Goal: Information Seeking & Learning: Learn about a topic

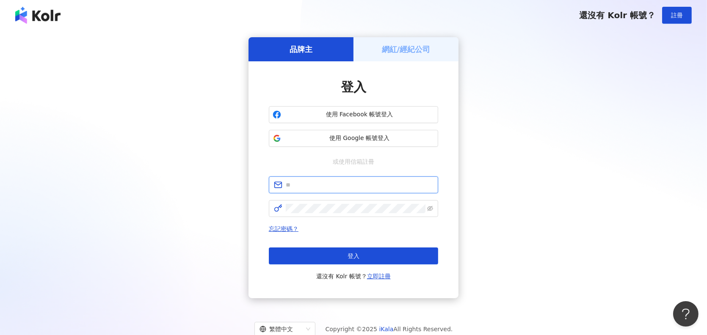
click at [296, 184] on input "text" at bounding box center [359, 184] width 147 height 9
type input "**********"
click at [345, 213] on span at bounding box center [353, 208] width 169 height 17
click button "登入" at bounding box center [353, 256] width 169 height 17
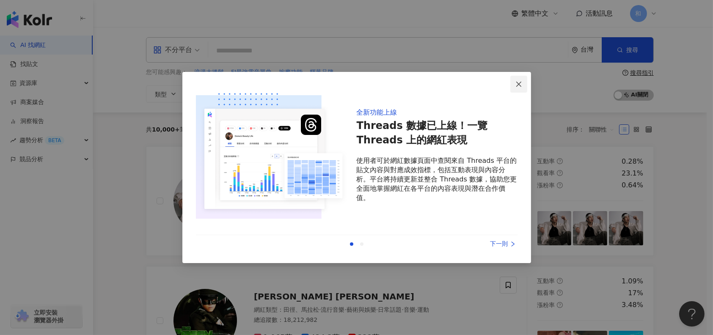
click at [521, 83] on icon "close" at bounding box center [519, 84] width 7 height 7
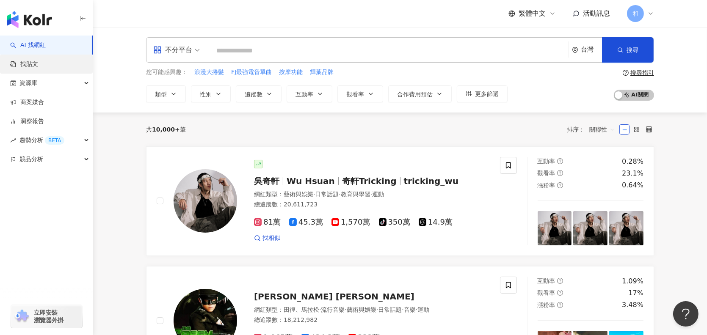
click at [38, 67] on link "找貼文" at bounding box center [24, 64] width 28 height 8
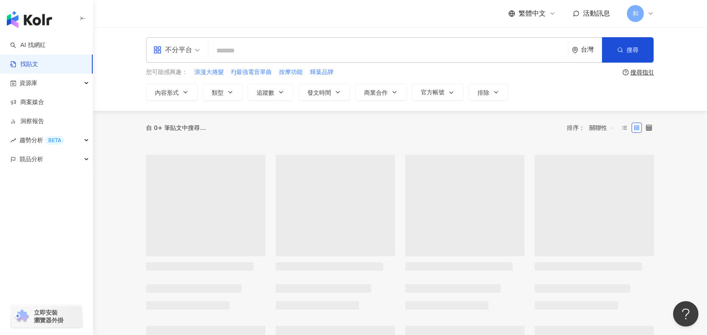
click at [231, 50] on input "search" at bounding box center [388, 50] width 353 height 18
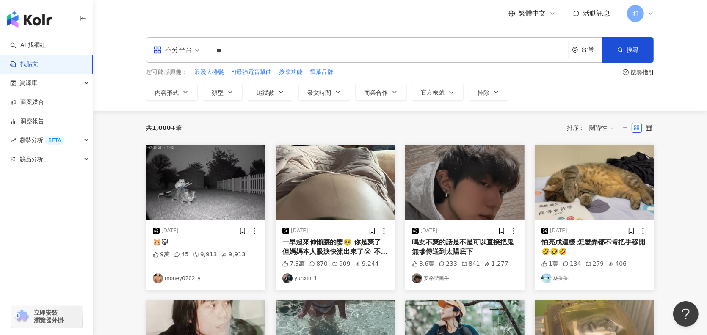
type input "*"
type input "****"
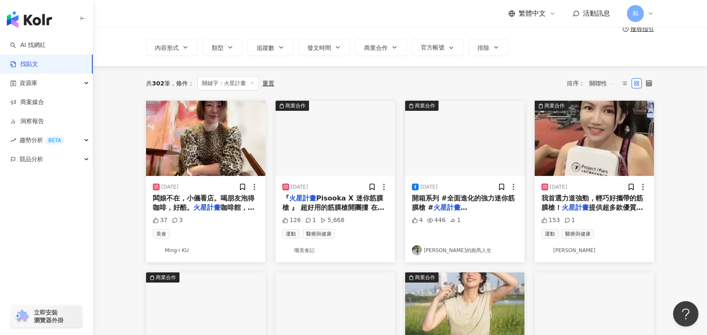
scroll to position [85, 0]
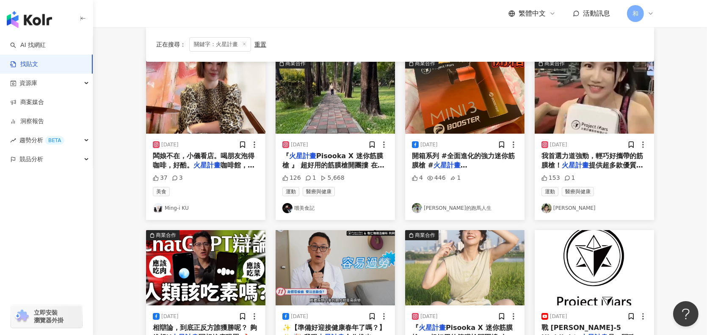
click at [335, 160] on div "『 火星計畫 Pisooka X 迷你筋膜槍 』 超好用的筋膜槍開團摟 在10/1-10/7期間 原價NT 5990 團購價只要NT 3490 ✨✨✨ 🔗團購…" at bounding box center [335, 161] width 106 height 19
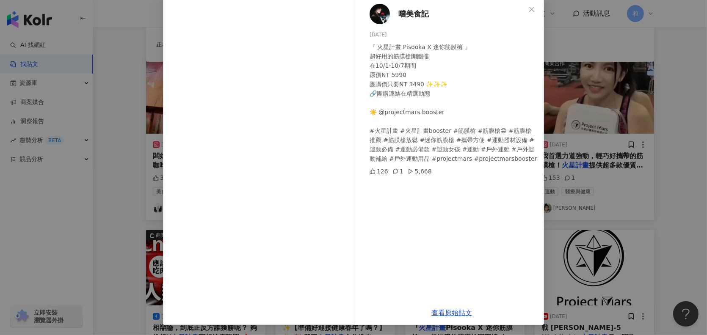
scroll to position [0, 0]
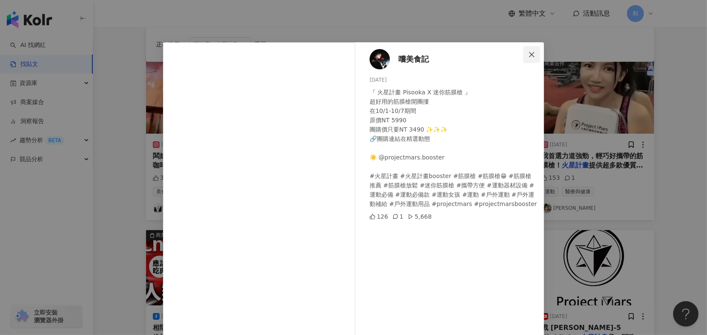
click at [528, 53] on icon "close" at bounding box center [531, 54] width 7 height 7
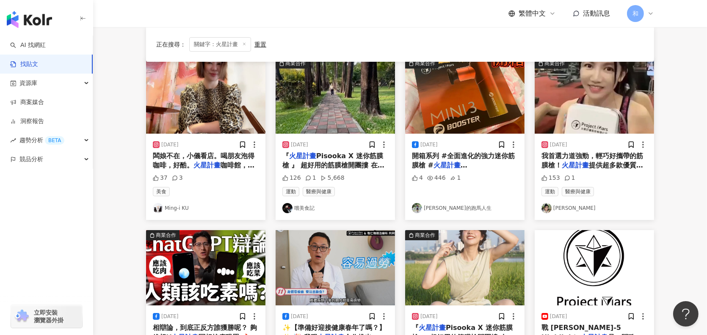
click at [478, 171] on span "#BoosterMINI3 『" at bounding box center [445, 175] width 66 height 8
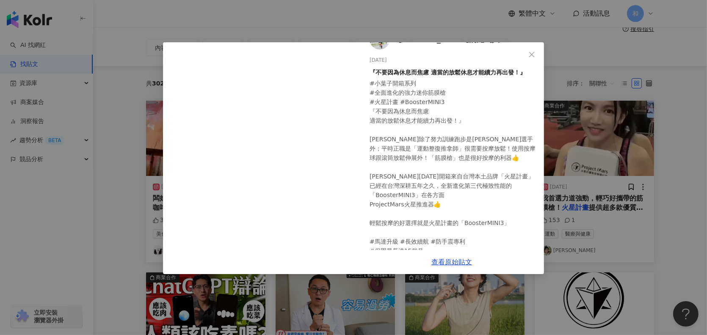
scroll to position [38, 0]
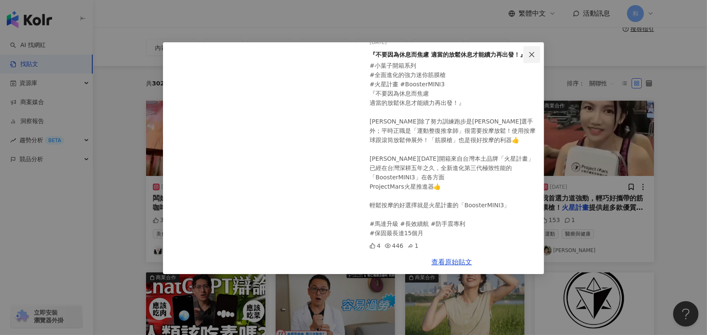
click at [529, 52] on icon "close" at bounding box center [531, 54] width 7 height 7
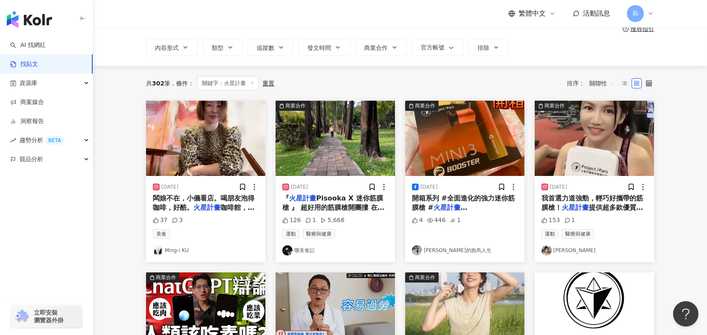
click at [607, 85] on span "關聯性" at bounding box center [601, 84] width 25 height 14
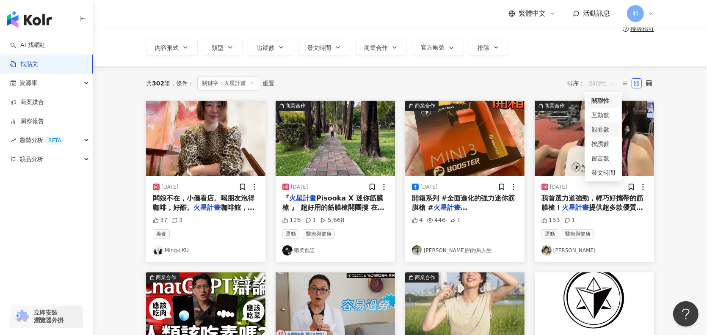
click at [604, 132] on div "觀看數" at bounding box center [603, 129] width 24 height 9
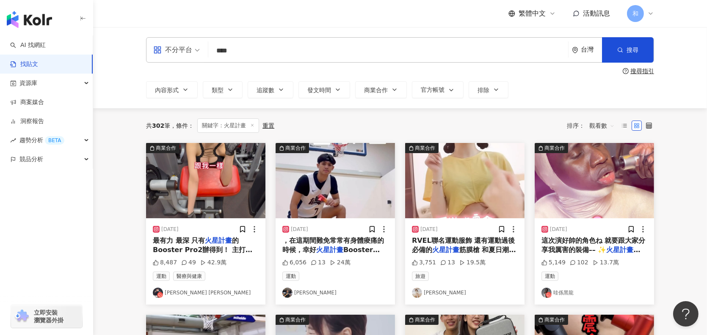
click at [609, 124] on span "觀看數" at bounding box center [601, 126] width 25 height 14
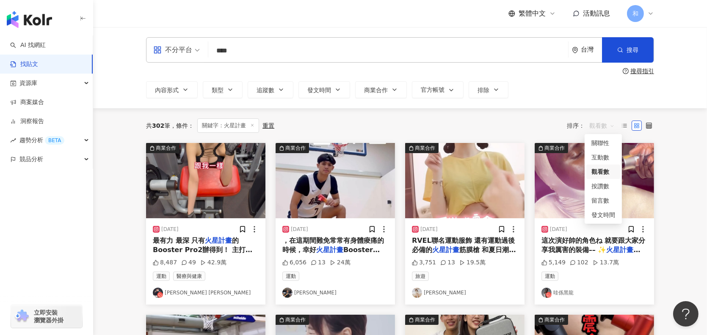
click at [516, 116] on div "共 302 筆 條件 ： 關鍵字：火星計畫 重置 排序： 觀看數" at bounding box center [400, 125] width 508 height 35
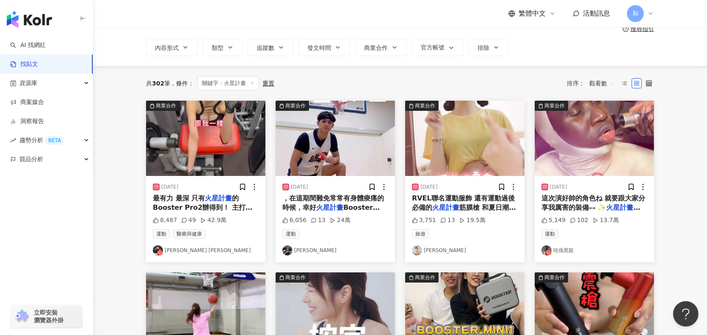
scroll to position [85, 0]
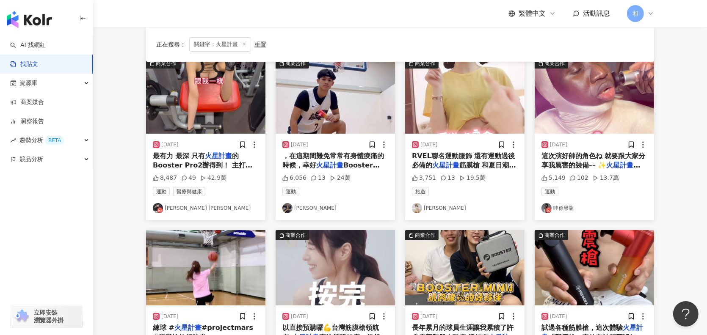
click at [212, 160] on div "最有力 最深 只有 火星計畫 的Booster Pro2辦得到！ 主打「專業筋膜槍」+「高性價比」🔥 高達九段變速 深層打擊到12mm 附贈六款按摩頭 想怎麼…" at bounding box center [206, 161] width 106 height 19
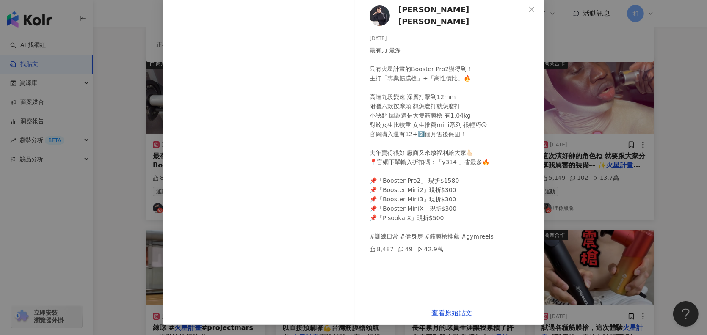
scroll to position [3, 0]
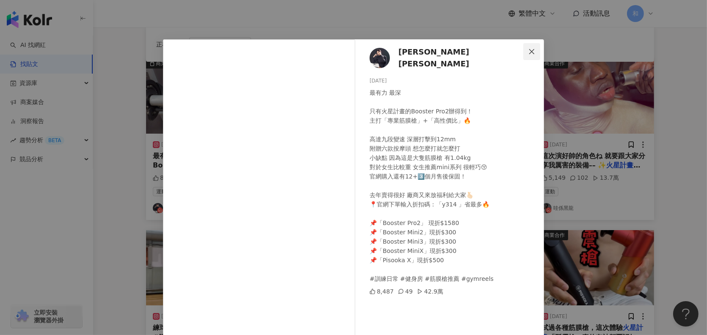
click at [529, 52] on icon "close" at bounding box center [531, 51] width 5 height 5
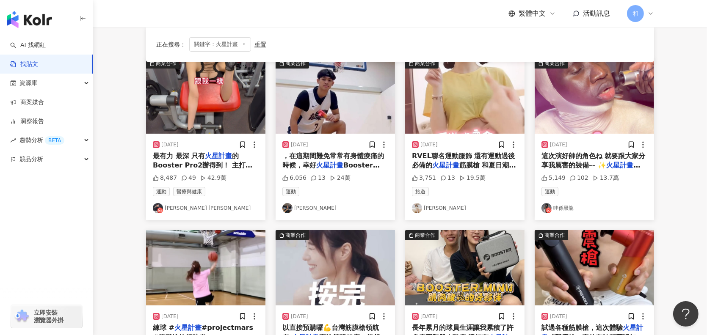
click at [361, 168] on span "Booster MINI 3迷你" at bounding box center [330, 169] width 97 height 17
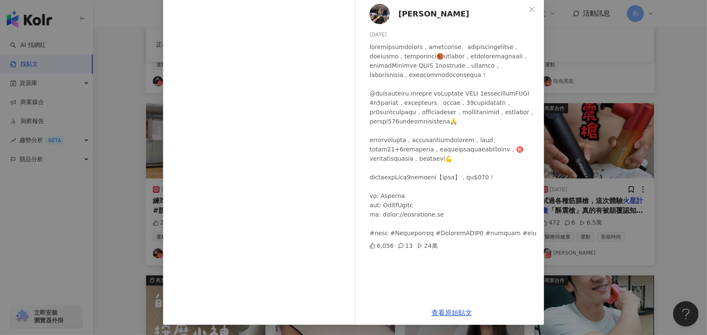
scroll to position [0, 0]
click at [528, 15] on button "Close" at bounding box center [531, 9] width 17 height 17
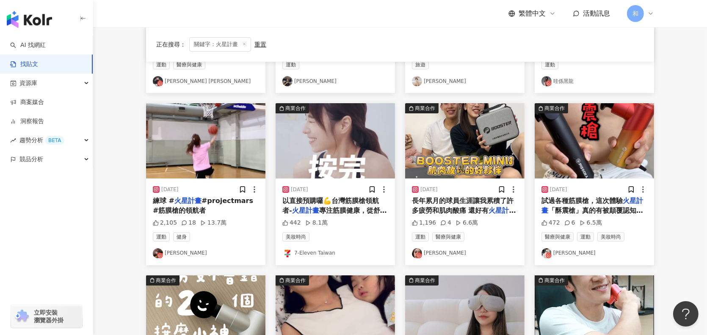
click at [457, 148] on img at bounding box center [464, 140] width 119 height 75
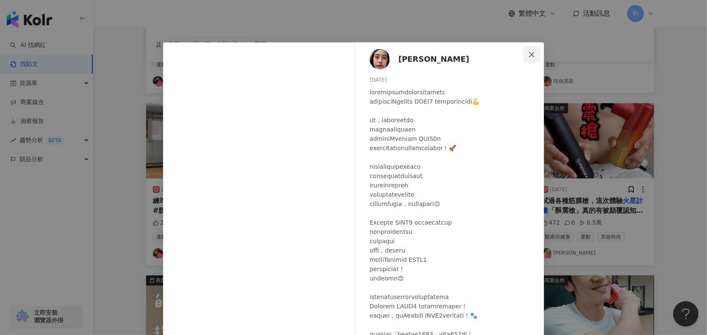
click at [530, 55] on icon "close" at bounding box center [531, 54] width 7 height 7
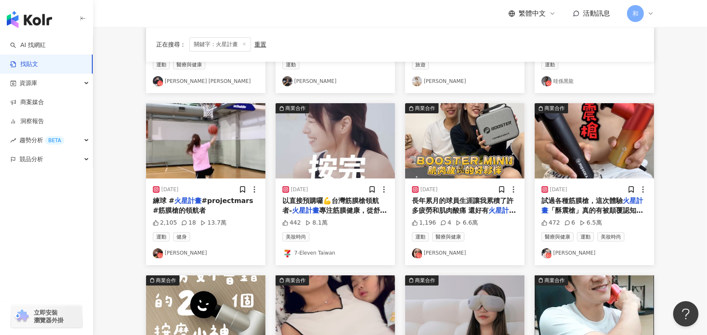
click at [593, 215] on span "「酥震槍」真的有被顛覆認知。它只有470克，卻能震到80-130Hz，不像傳統筋膜槍那樣猛敲，而是細緻又有力的高頻深層震動，按肩頸、頭皮、穴道都超有感，尤其頭…" at bounding box center [594, 310] width 106 height 207
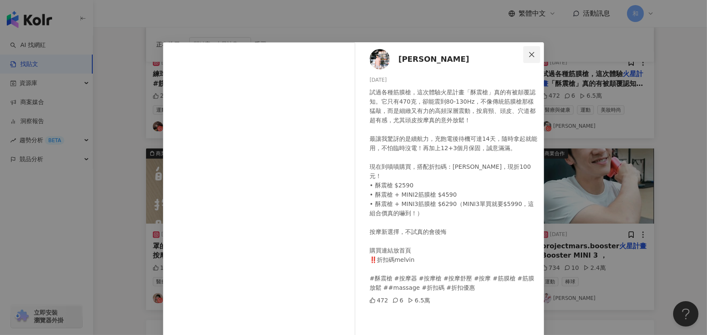
click at [529, 55] on icon "close" at bounding box center [531, 54] width 7 height 7
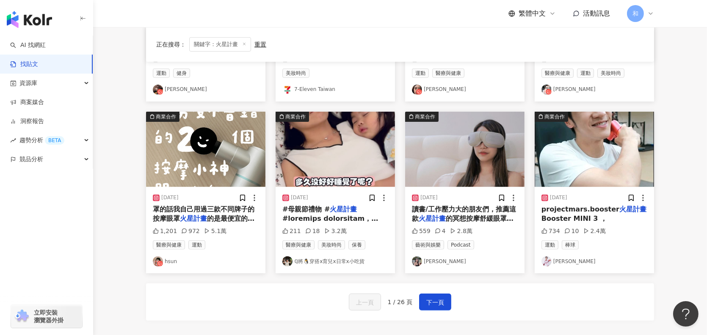
scroll to position [423, 0]
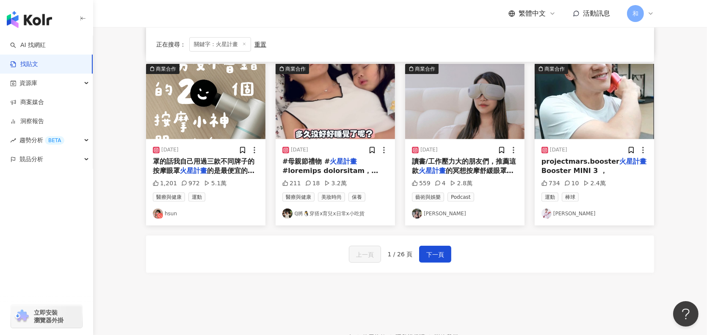
click at [223, 155] on div "[DATE] 罩的話我自己用過三款不同牌子的按摩眼罩 火星計畫 的是最便宜的一款 但也表現得很優 1,201 972 5.1萬 醫療與健康 運動 hsun" at bounding box center [205, 182] width 119 height 86
click at [231, 123] on img at bounding box center [205, 101] width 119 height 75
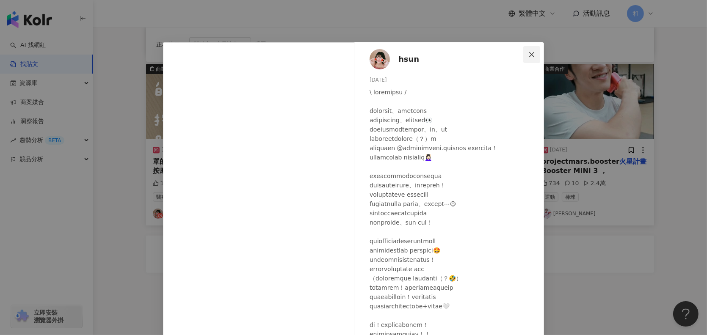
click at [528, 53] on icon "close" at bounding box center [531, 54] width 7 height 7
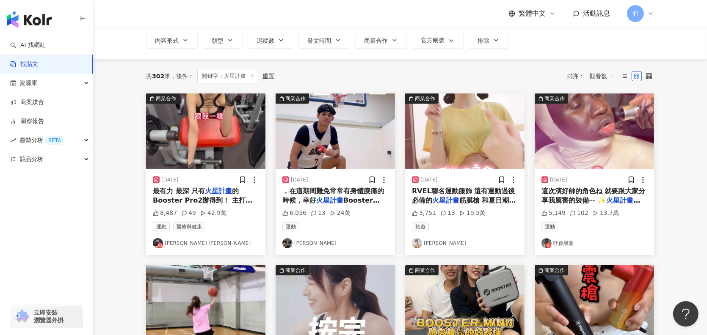
scroll to position [85, 0]
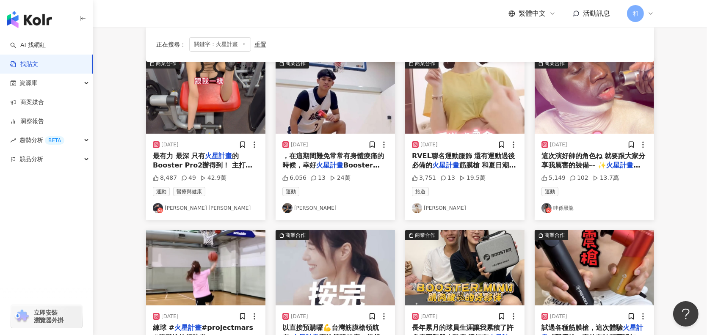
click at [605, 158] on span "這次演好帥的角色ね 就要跟大家分享我厲害的裝備–– ✨" at bounding box center [593, 160] width 104 height 17
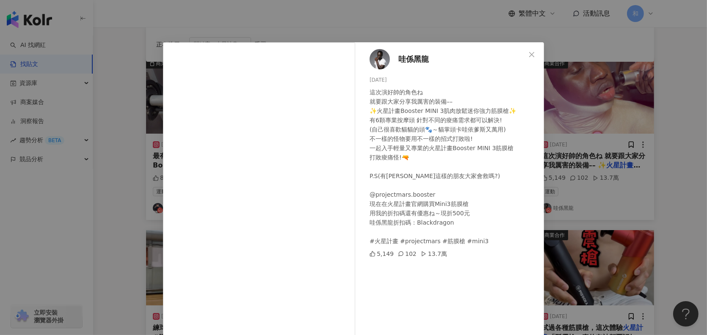
click at [403, 58] on span "哇係黑龍" at bounding box center [413, 59] width 30 height 12
click at [528, 54] on icon "close" at bounding box center [531, 54] width 7 height 7
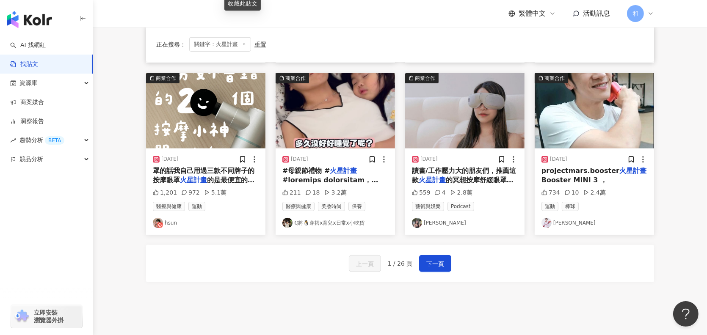
scroll to position [423, 0]
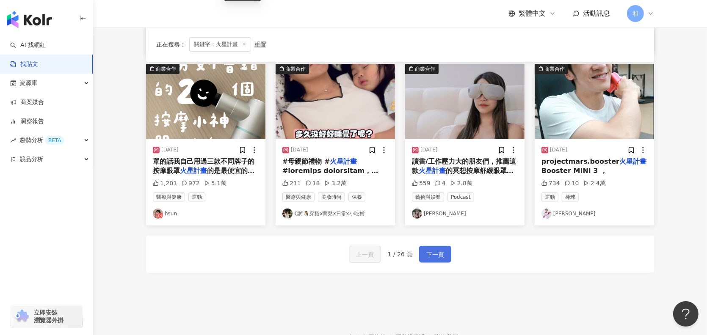
click at [436, 258] on span "下一頁" at bounding box center [435, 255] width 18 height 10
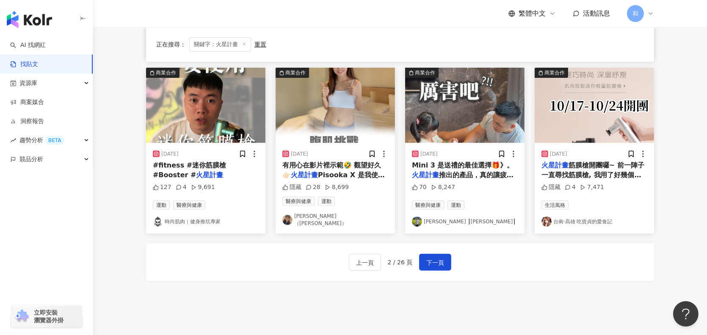
click at [465, 150] on div "[DATE]" at bounding box center [465, 154] width 106 height 8
click at [466, 161] on span "Mini 3 是送禮的最佳選擇🎁》。" at bounding box center [463, 165] width 102 height 8
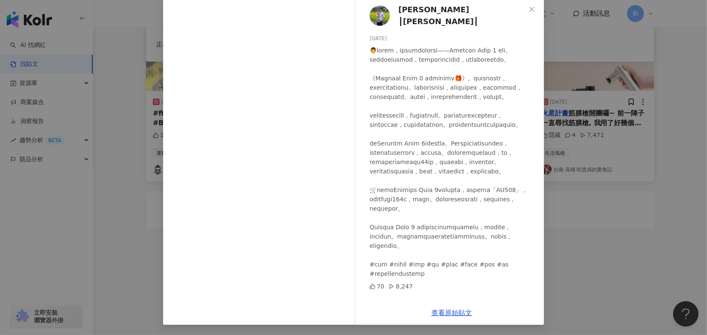
scroll to position [0, 0]
click at [528, 9] on icon "close" at bounding box center [531, 9] width 7 height 7
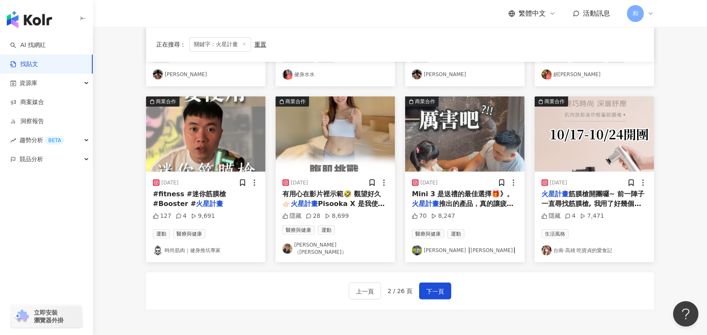
scroll to position [433, 0]
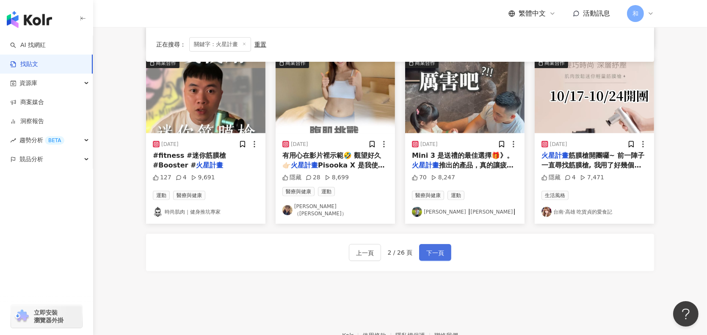
click at [427, 248] on span "下一頁" at bounding box center [435, 253] width 18 height 10
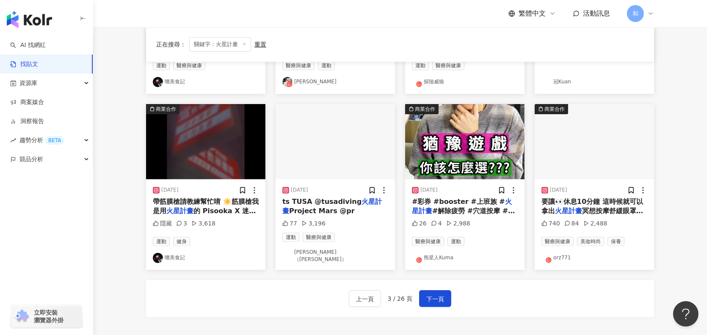
scroll to position [466, 0]
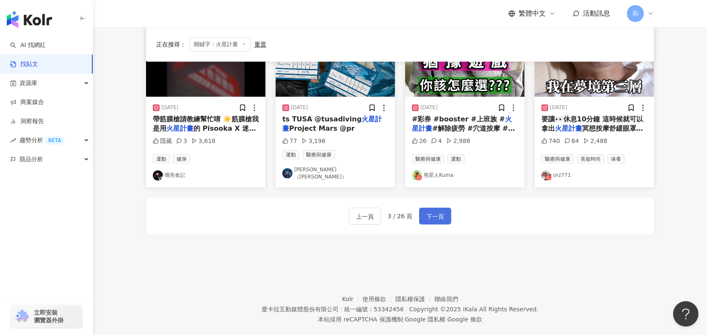
click at [431, 216] on span "下一頁" at bounding box center [435, 217] width 18 height 10
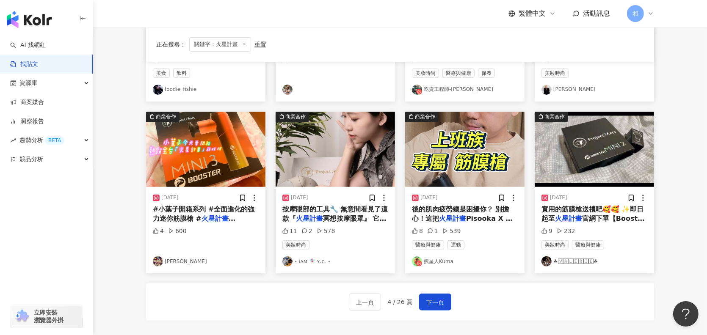
scroll to position [381, 0]
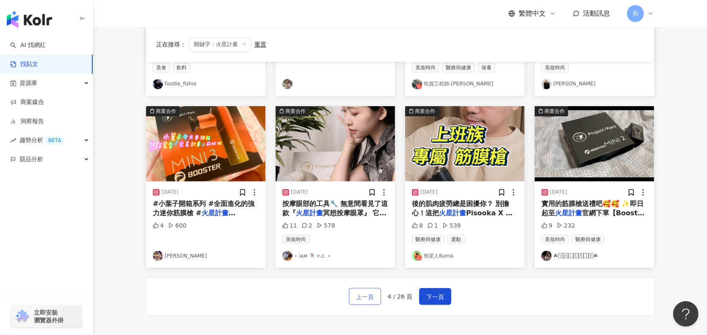
click at [365, 297] on span "上一頁" at bounding box center [365, 297] width 18 height 10
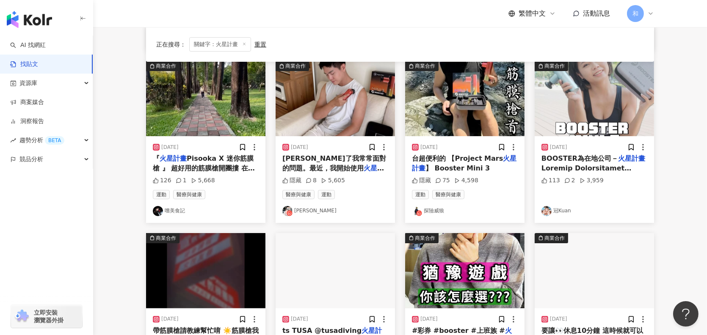
scroll to position [169, 0]
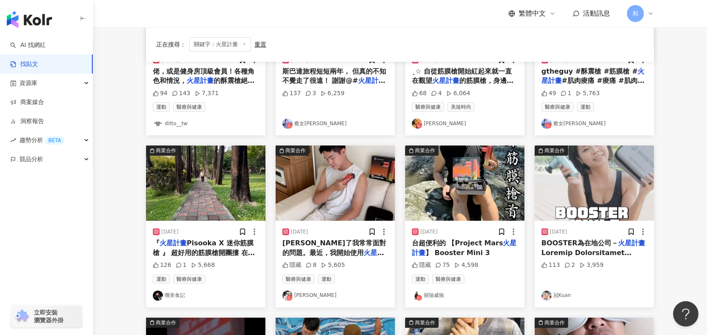
click at [313, 247] on span "[PERSON_NAME]了我常常面對的問題。最近，我開始使用" at bounding box center [334, 247] width 104 height 17
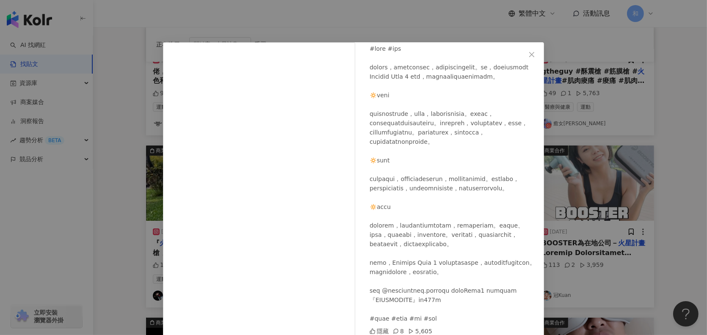
scroll to position [118, 0]
click at [528, 55] on icon "close" at bounding box center [531, 54] width 7 height 7
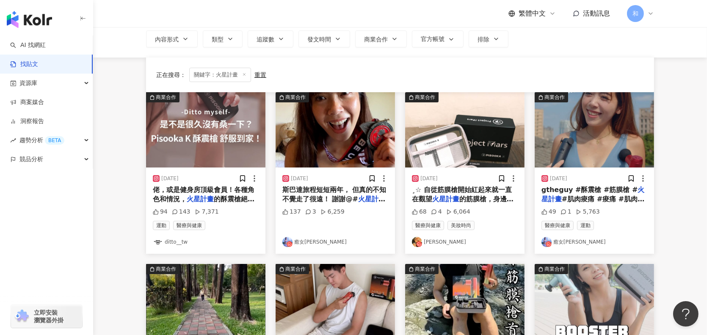
scroll to position [0, 0]
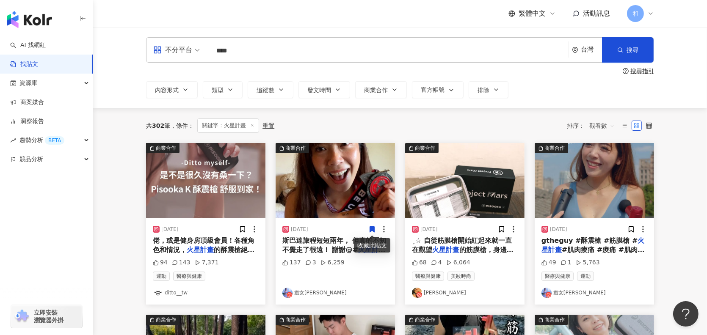
click at [321, 247] on span "斯巴達旅程短短兩年， 但真的不知不覺走了很遠！ 謝謝@#" at bounding box center [334, 245] width 104 height 17
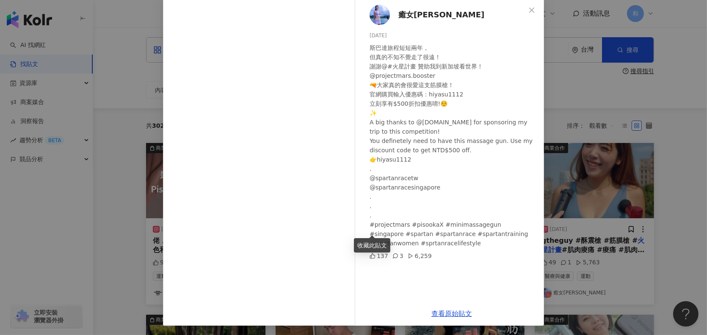
scroll to position [45, 0]
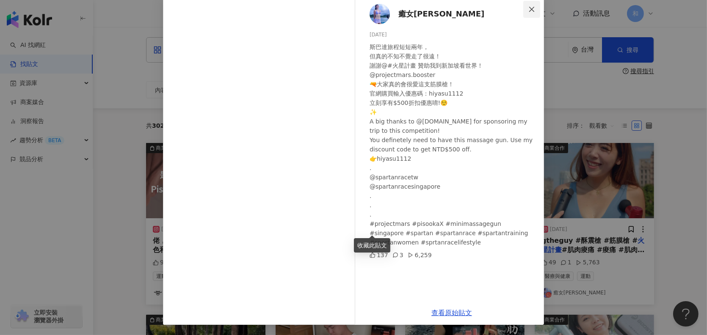
click at [532, 9] on span "Close" at bounding box center [531, 9] width 17 height 7
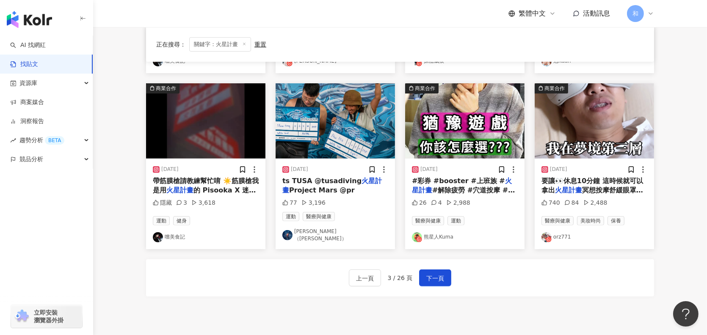
scroll to position [423, 0]
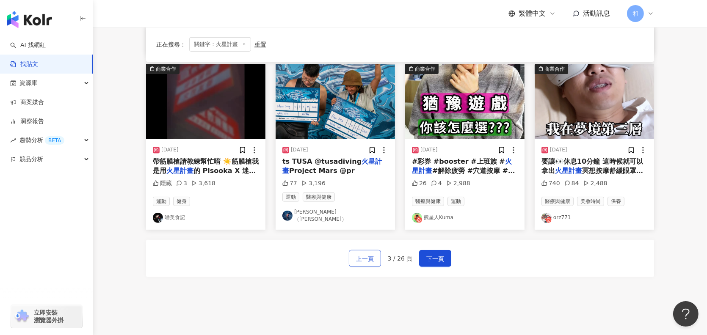
click at [367, 256] on span "上一頁" at bounding box center [365, 259] width 18 height 10
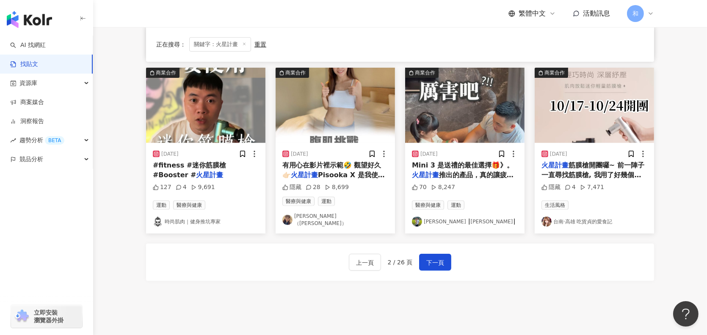
click at [326, 171] on span "Pisooka X 是我使用到最" at bounding box center [333, 179] width 102 height 17
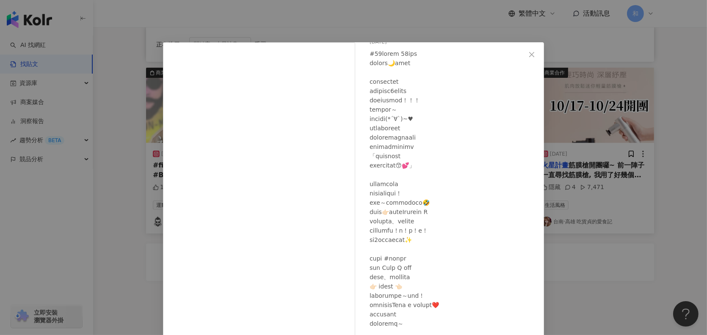
scroll to position [0, 0]
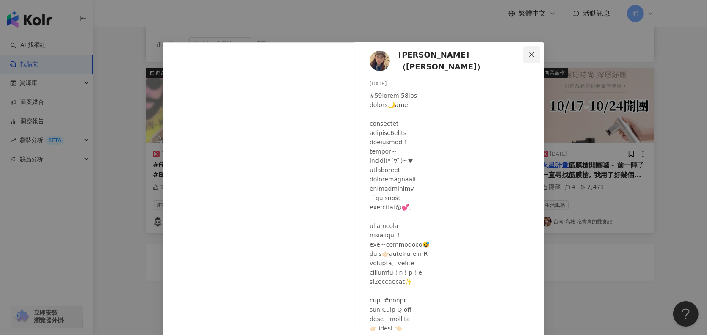
click at [529, 53] on icon "close" at bounding box center [531, 54] width 7 height 7
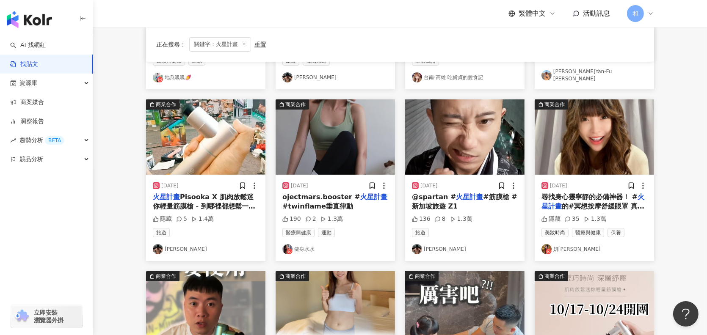
scroll to position [254, 0]
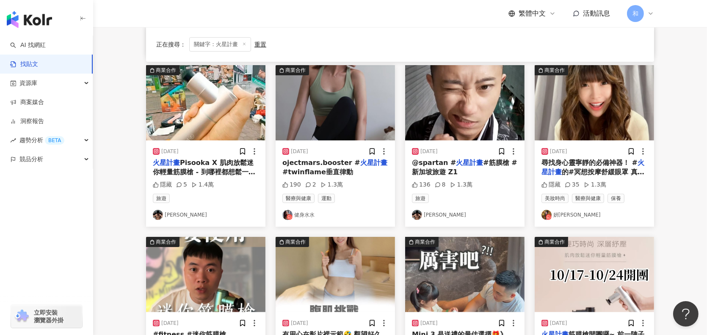
click at [473, 163] on div "@spartan # 火星計畫 #筋膜槍 #新加坡旅遊 Z1" at bounding box center [465, 167] width 106 height 19
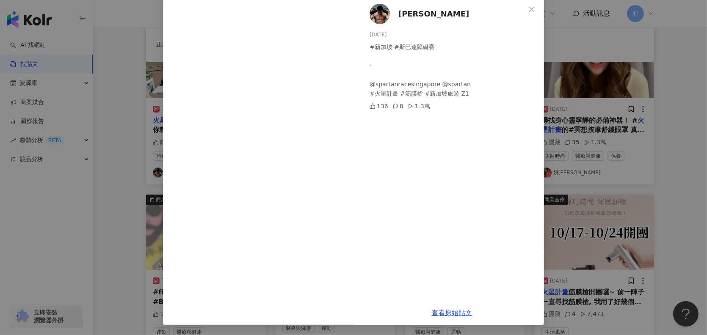
scroll to position [0, 0]
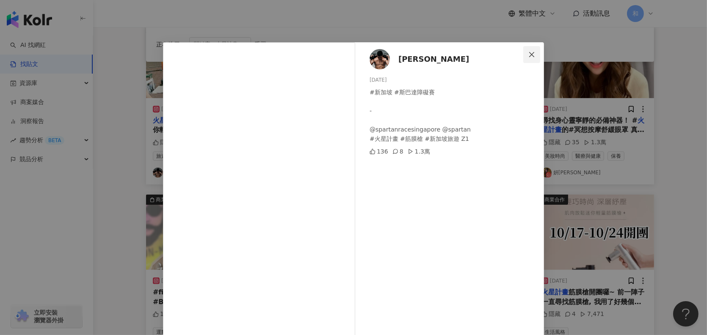
click at [528, 55] on icon "close" at bounding box center [531, 54] width 7 height 7
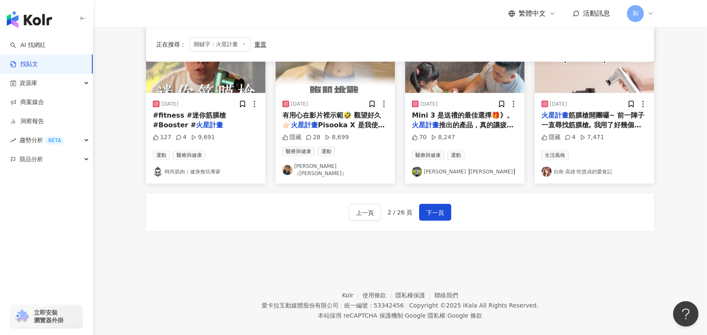
scroll to position [475, 0]
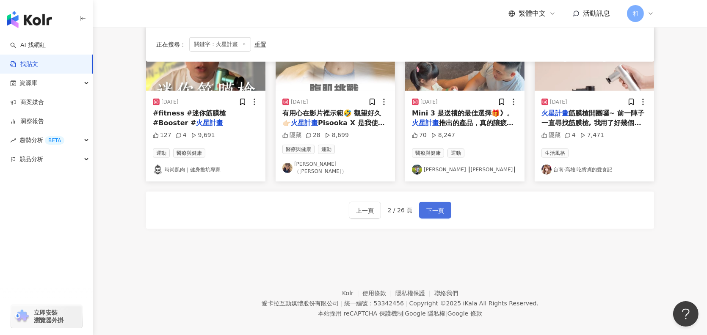
click at [435, 206] on span "下一頁" at bounding box center [435, 211] width 18 height 10
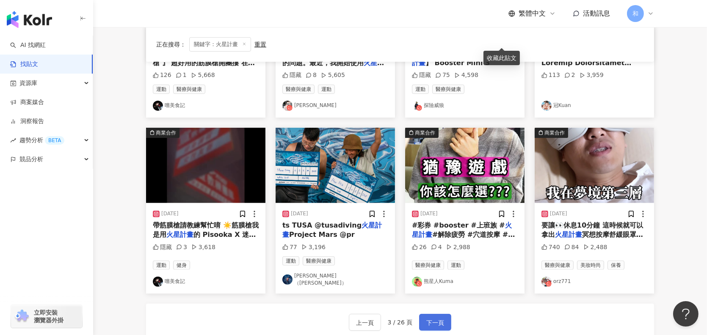
scroll to position [423, 0]
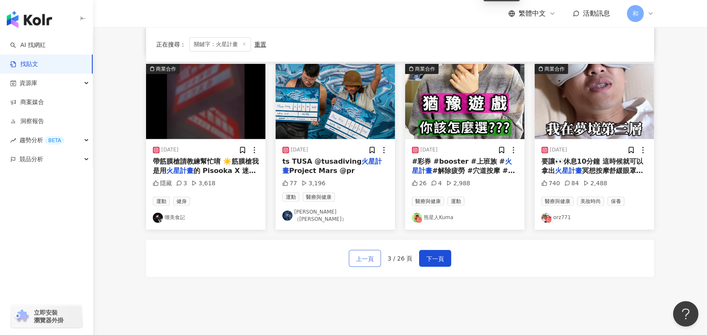
click at [374, 255] on span "上一頁" at bounding box center [365, 259] width 18 height 10
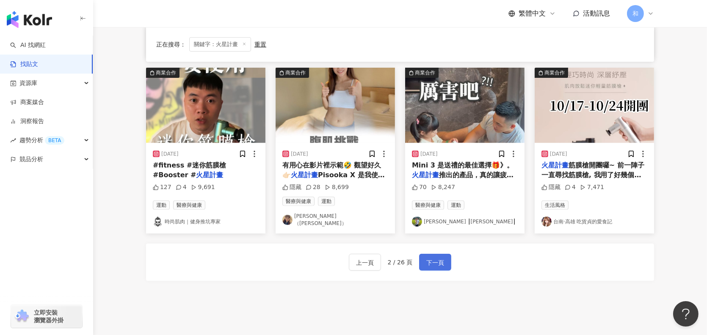
click at [441, 258] on span "下一頁" at bounding box center [435, 263] width 18 height 10
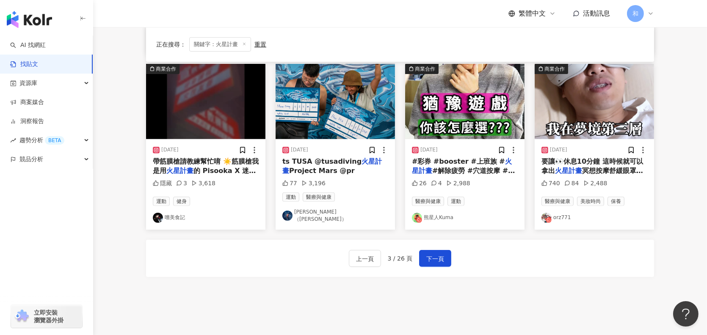
click at [488, 170] on span "#解除疲勞 #穴道按摩 #頭皮" at bounding box center [463, 175] width 103 height 17
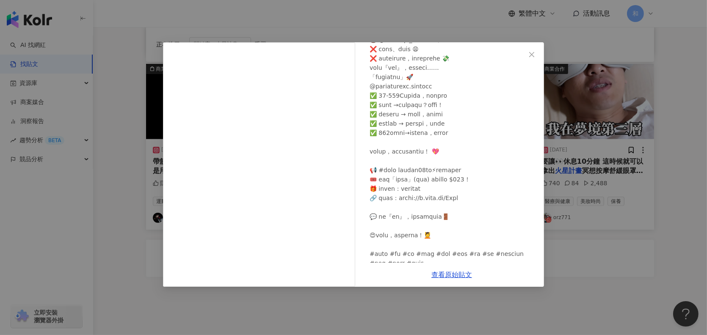
scroll to position [163, 0]
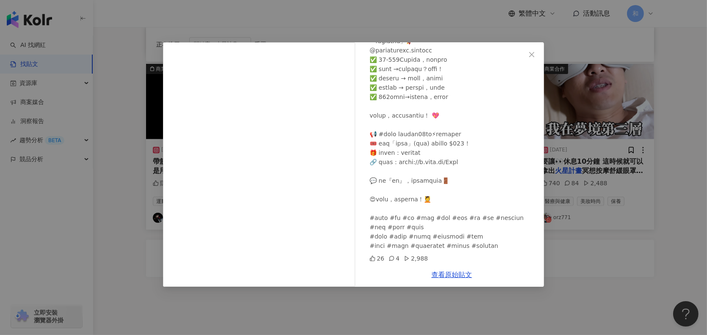
click at [593, 290] on div "熊星人Kuma [DATE] 26 4 2,988 查看原始貼文" at bounding box center [353, 167] width 707 height 335
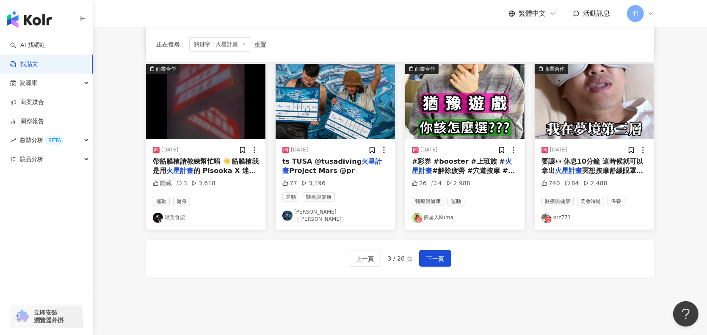
click at [223, 168] on span "的 Pisooka X 迷你筋膜" at bounding box center [204, 175] width 103 height 17
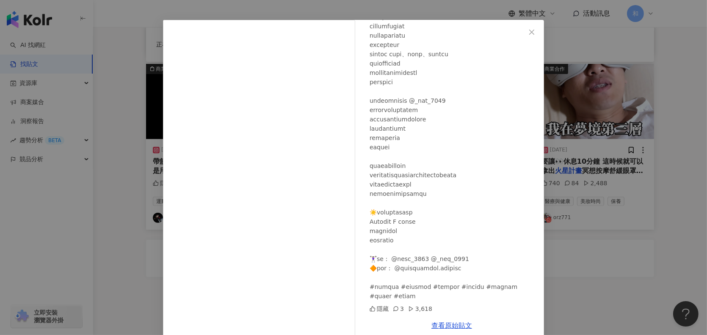
scroll to position [35, 0]
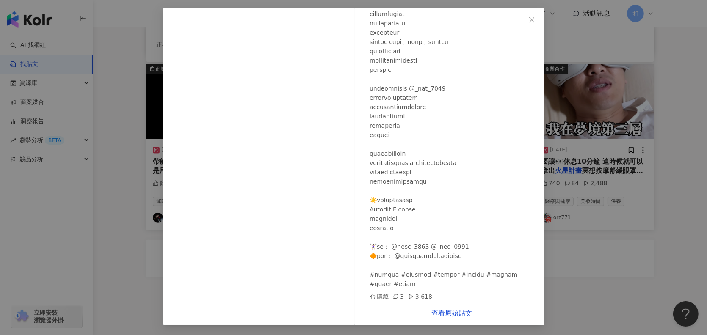
click at [613, 268] on div "嚐美食記 [DATE] 隱藏 3 3,618 查看原始貼文" at bounding box center [353, 167] width 707 height 335
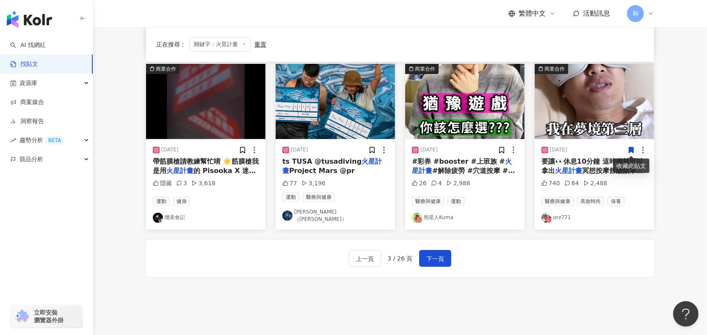
click at [588, 158] on span "要讓👀休息10分鐘 這時候就可以拿出" at bounding box center [592, 165] width 102 height 17
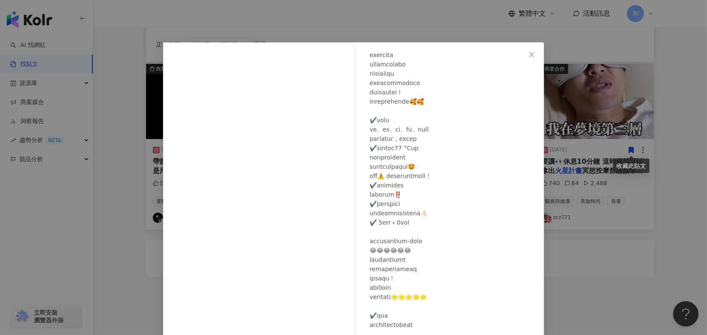
scroll to position [201, 0]
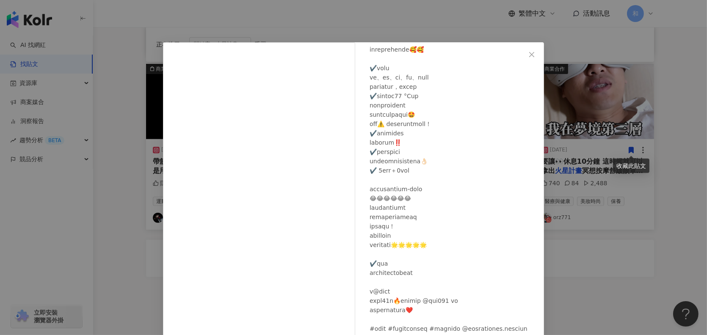
click at [565, 261] on div "orz771 [DATE] 740 84 2,488 查看原始貼文" at bounding box center [353, 167] width 707 height 335
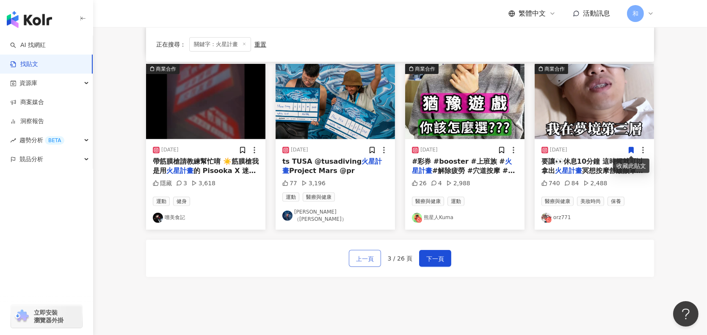
click at [366, 257] on span "上一頁" at bounding box center [365, 259] width 18 height 10
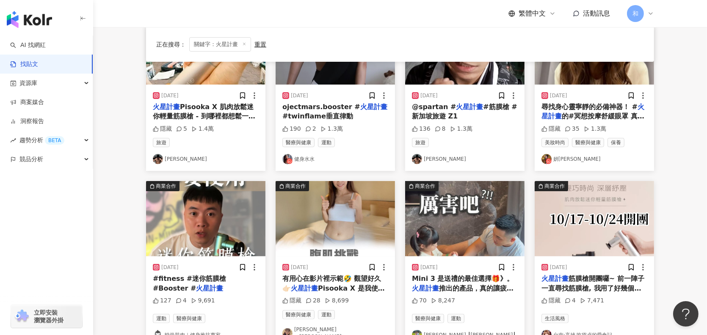
scroll to position [296, 0]
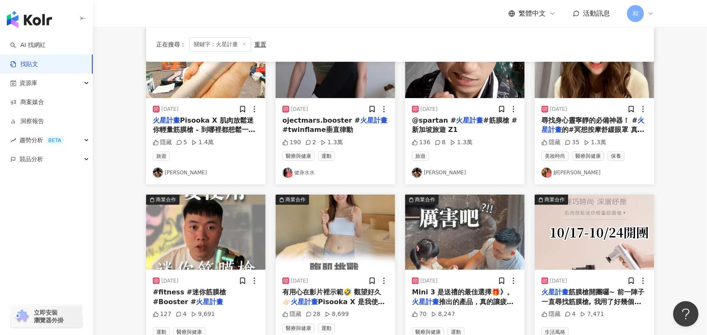
click at [221, 297] on div "#fitness #迷你筋膜槍 #Booster # 火星計畫" at bounding box center [206, 297] width 106 height 19
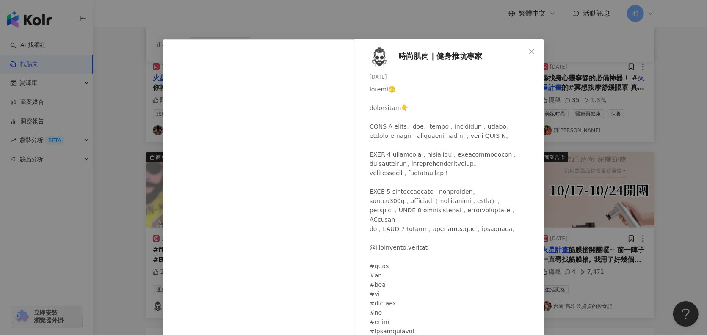
scroll to position [0, 0]
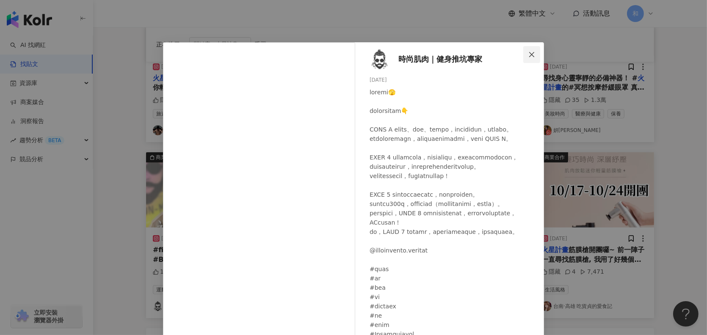
click at [531, 54] on icon "close" at bounding box center [531, 54] width 7 height 7
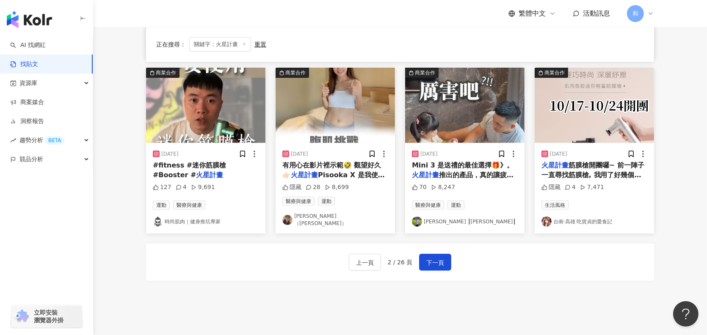
scroll to position [475, 0]
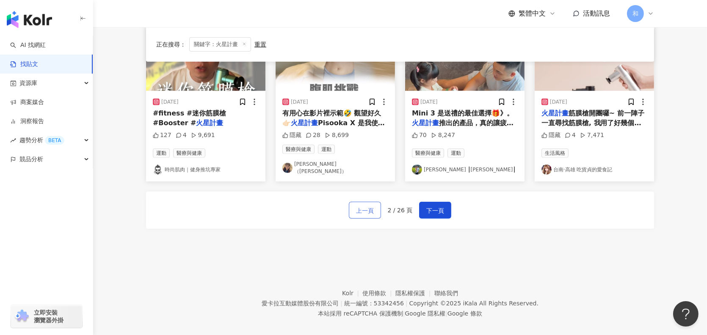
click at [367, 206] on span "上一頁" at bounding box center [365, 211] width 18 height 10
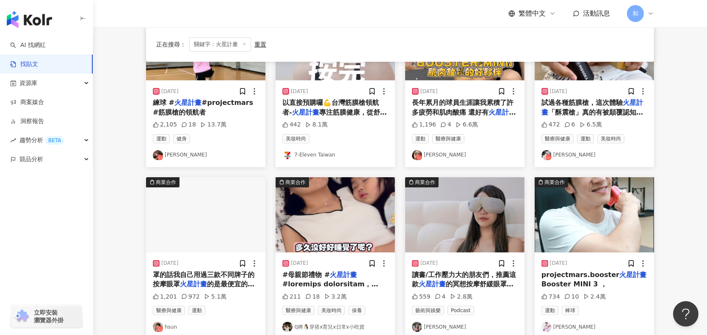
scroll to position [0, 0]
